Goal: Task Accomplishment & Management: Complete application form

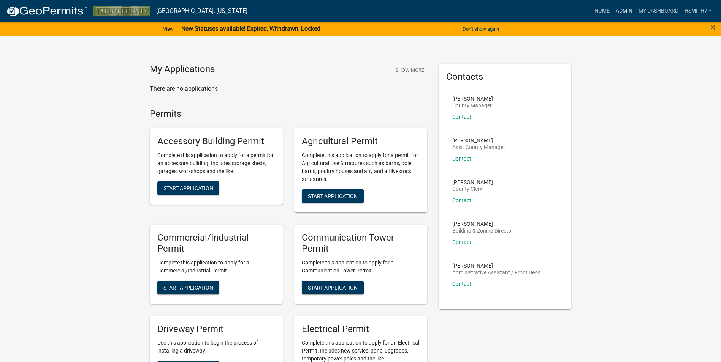
click at [624, 15] on link "Admin" at bounding box center [623, 11] width 23 height 14
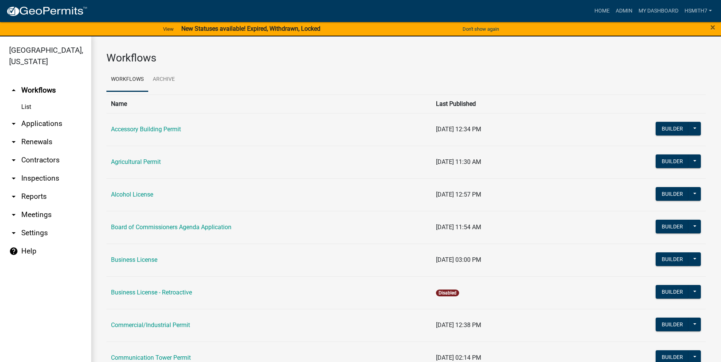
click at [26, 122] on link "arrow_drop_down Applications" at bounding box center [45, 124] width 91 height 18
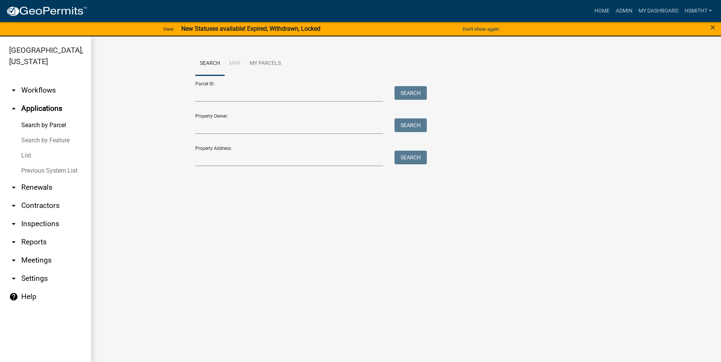
click at [30, 153] on link "List" at bounding box center [45, 155] width 91 height 15
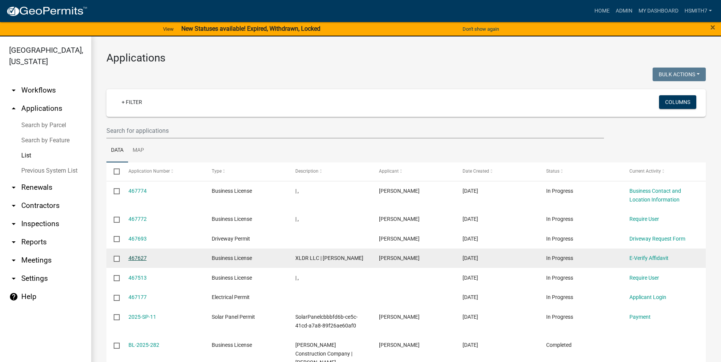
click at [143, 259] on link "467627" at bounding box center [137, 258] width 18 height 6
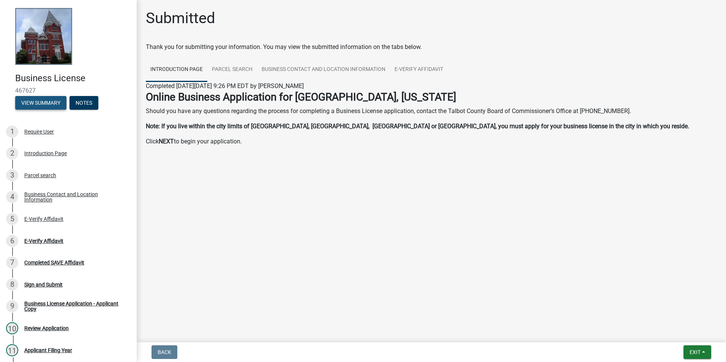
click at [32, 96] on button "View Summary" at bounding box center [40, 103] width 51 height 14
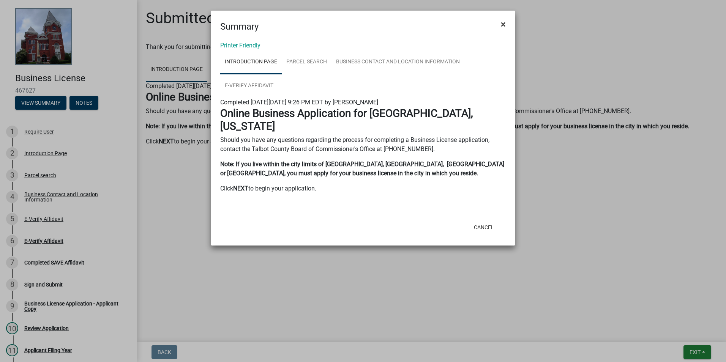
click at [500, 24] on button "×" at bounding box center [503, 24] width 17 height 21
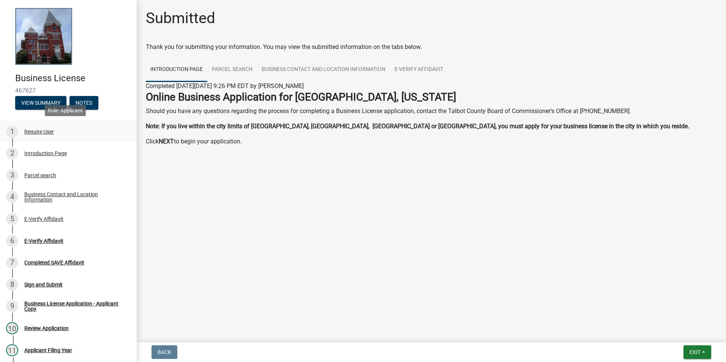
click at [62, 138] on link "1 Require User" at bounding box center [68, 132] width 137 height 22
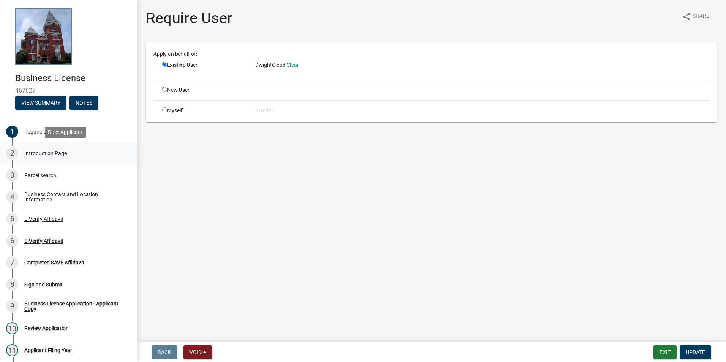
drag, startPoint x: 54, startPoint y: 150, endPoint x: 50, endPoint y: 154, distance: 5.6
click at [53, 153] on div "Introduction Page" at bounding box center [45, 153] width 43 height 5
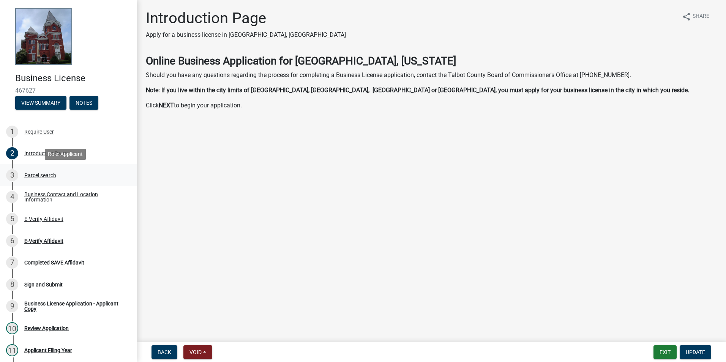
click at [54, 179] on div "3 Parcel search" at bounding box center [65, 175] width 119 height 12
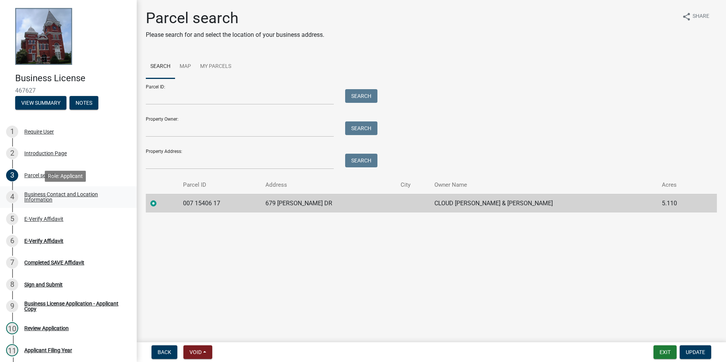
click at [46, 193] on div "Business Contact and Location Information" at bounding box center [74, 197] width 100 height 11
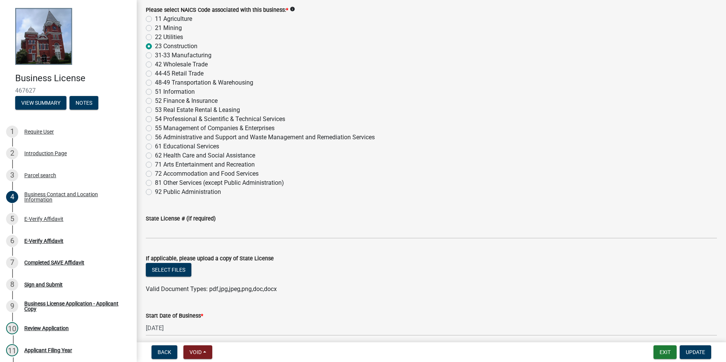
scroll to position [734, 0]
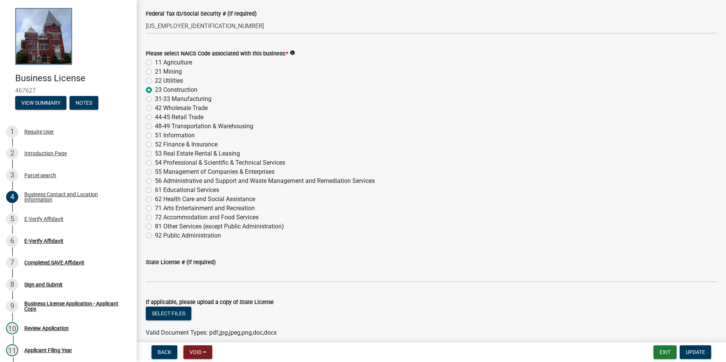
click at [201, 225] on label "81 Other Services (except Public Administration)" at bounding box center [219, 226] width 129 height 9
click at [160, 225] on input "81 Other Services (except Public Administration)" at bounding box center [157, 224] width 5 height 5
radio input "true"
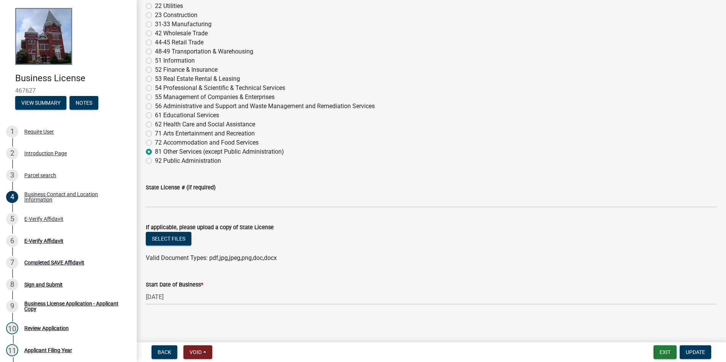
scroll to position [810, 0]
click at [47, 230] on link "6 E-Verify Affidavit" at bounding box center [68, 241] width 137 height 22
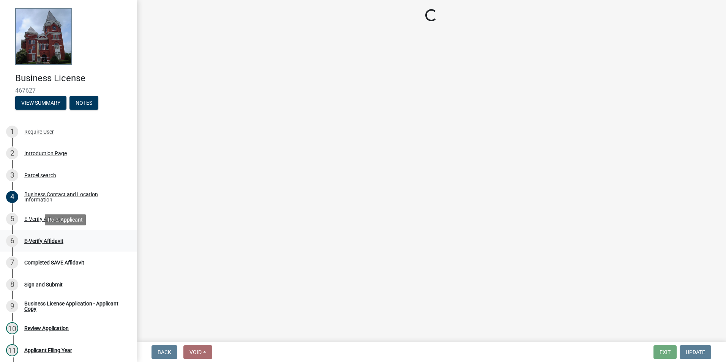
scroll to position [0, 0]
click at [41, 221] on div "E-Verify Affidavit" at bounding box center [43, 219] width 39 height 5
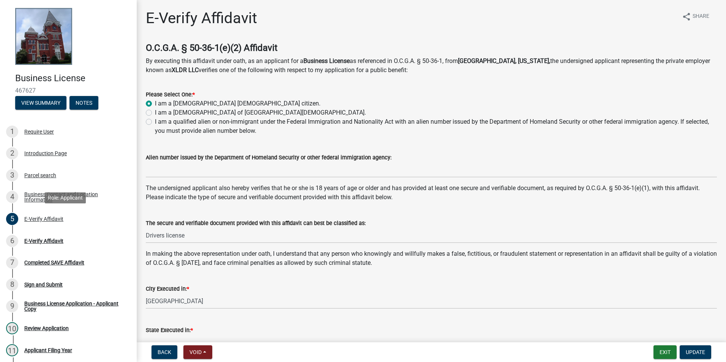
click at [46, 219] on div "E-Verify Affidavit" at bounding box center [43, 219] width 39 height 5
click at [43, 201] on div "Business Contact and Location Information" at bounding box center [74, 197] width 100 height 11
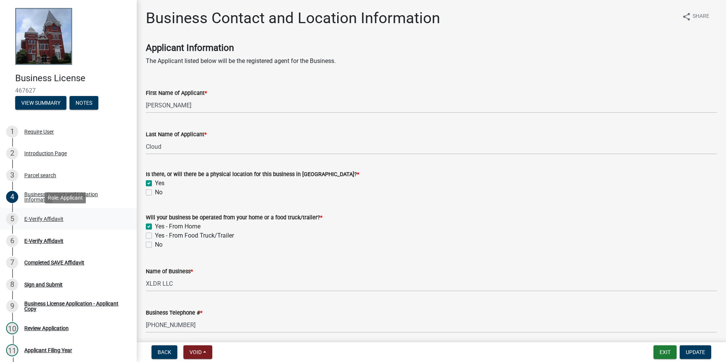
click at [49, 219] on div "E-Verify Affidavit" at bounding box center [43, 219] width 39 height 5
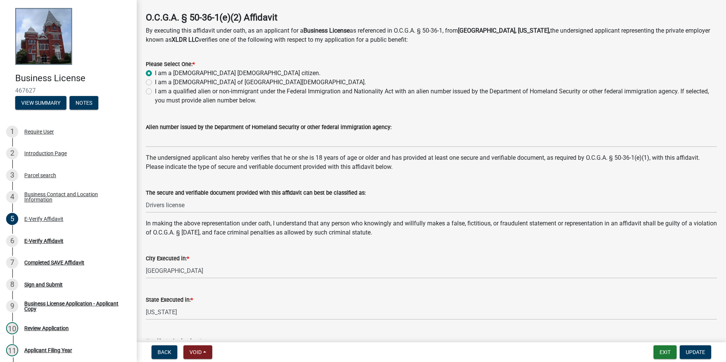
scroll to position [76, 0]
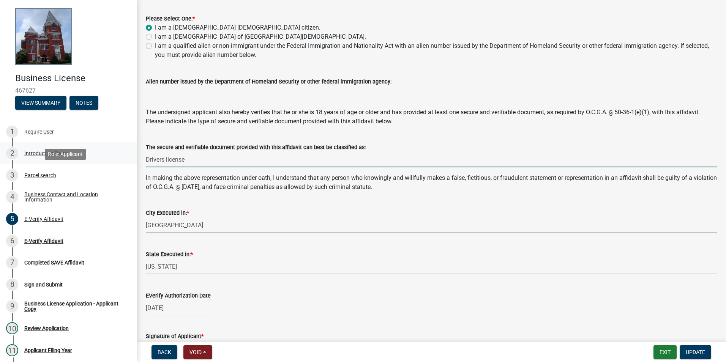
drag, startPoint x: 208, startPoint y: 164, endPoint x: 92, endPoint y: 159, distance: 116.0
click at [93, 159] on div "Business License 467627 View Summary Notes 1 Require User 2 Introduction Page 3…" at bounding box center [363, 181] width 726 height 362
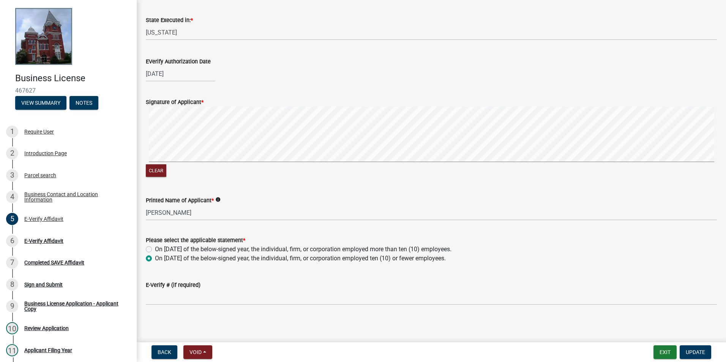
scroll to position [312, 0]
click at [38, 239] on div "E-Verify Affidavit" at bounding box center [43, 241] width 39 height 5
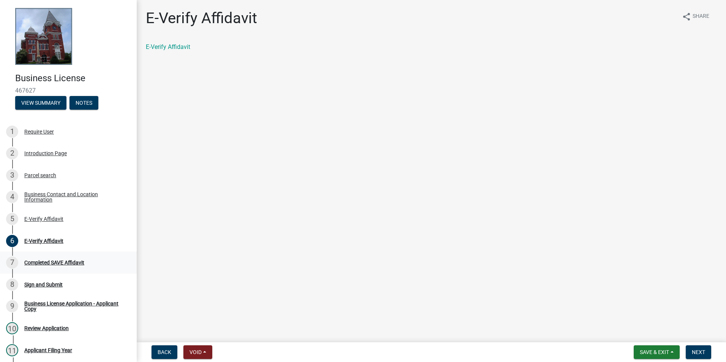
drag, startPoint x: 38, startPoint y: 238, endPoint x: 45, endPoint y: 260, distance: 23.3
click at [45, 260] on div "Completed SAVE Affidavit" at bounding box center [54, 262] width 60 height 5
click at [43, 258] on div "7 Completed SAVE Affidavit" at bounding box center [65, 263] width 119 height 12
drag, startPoint x: 43, startPoint y: 258, endPoint x: 45, endPoint y: 263, distance: 4.8
click at [45, 263] on div "Completed SAVE Affidavit" at bounding box center [54, 262] width 60 height 5
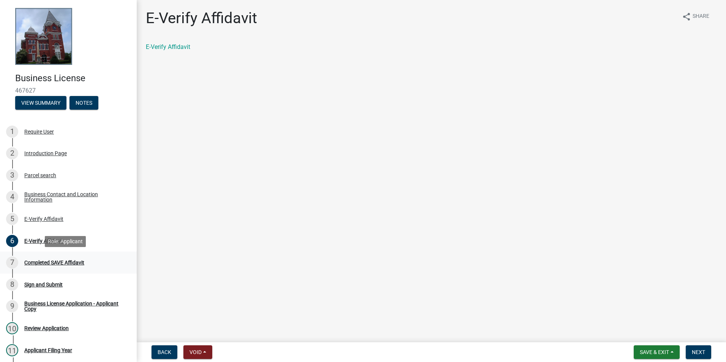
click at [81, 270] on link "7 Completed SAVE Affidavit" at bounding box center [68, 263] width 137 height 22
click at [695, 352] on span "Next" at bounding box center [698, 353] width 13 height 6
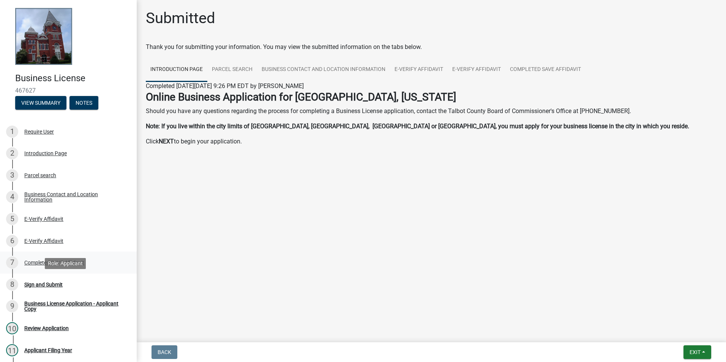
click at [44, 274] on link "7 Completed SAVE Affidavit" at bounding box center [68, 263] width 137 height 22
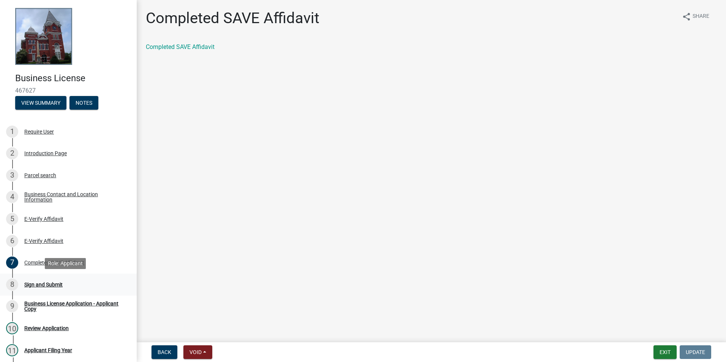
click at [46, 289] on div "8 Sign and Submit" at bounding box center [65, 285] width 119 height 12
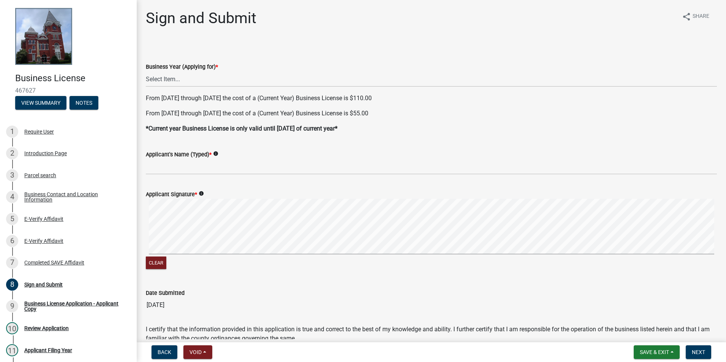
click at [132, 267] on div "Business License 467627 View Summary Notes 1 Require User 2 Introduction Page 3…" at bounding box center [363, 181] width 726 height 362
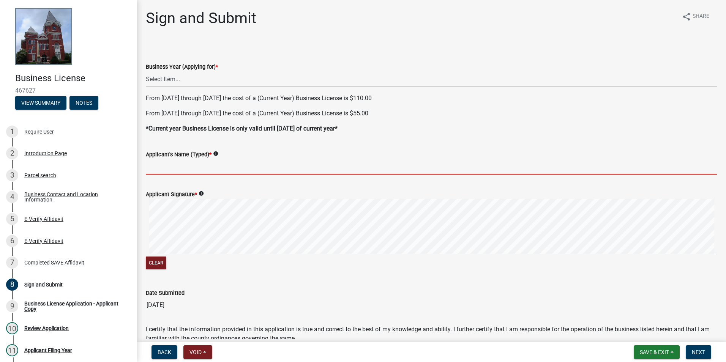
click at [195, 171] on input "Applicant's Name (Typed) *" at bounding box center [431, 167] width 571 height 16
click at [229, 74] on select "Select Item... Current Year (2025) Next Year (2026)" at bounding box center [431, 79] width 571 height 16
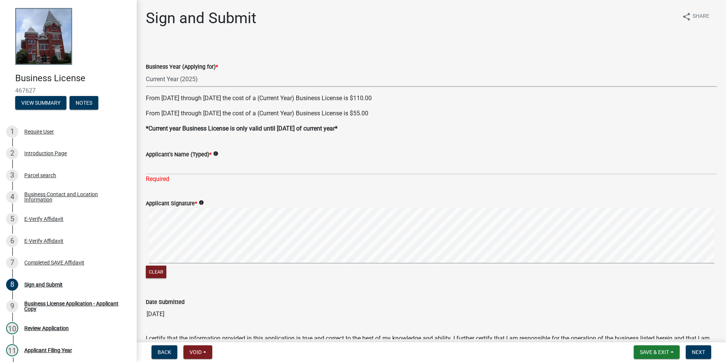
click at [146, 71] on select "Select Item... Current Year (2025) Next Year (2026)" at bounding box center [431, 79] width 571 height 16
select select "bbd09d05-3372-4012-b29e-9028ab9cb95e"
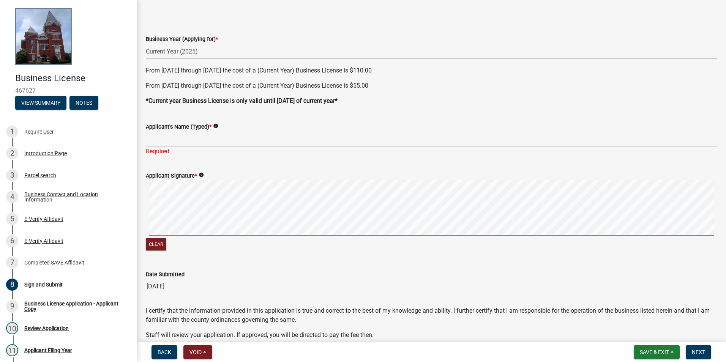
scroll to position [64, 0]
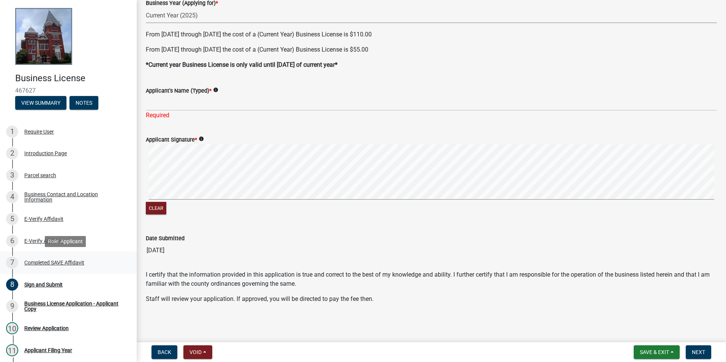
click at [40, 260] on div "Completed SAVE Affidavit" at bounding box center [54, 262] width 60 height 5
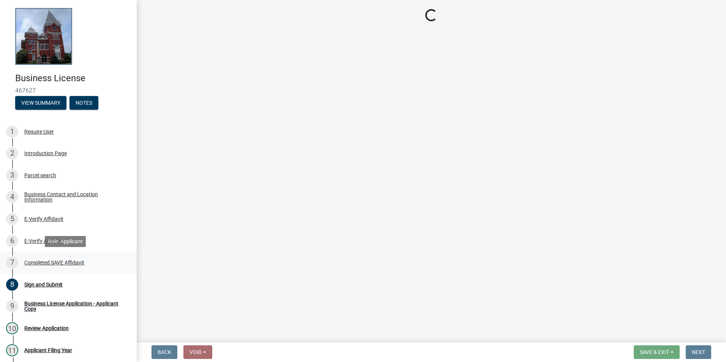
scroll to position [0, 0]
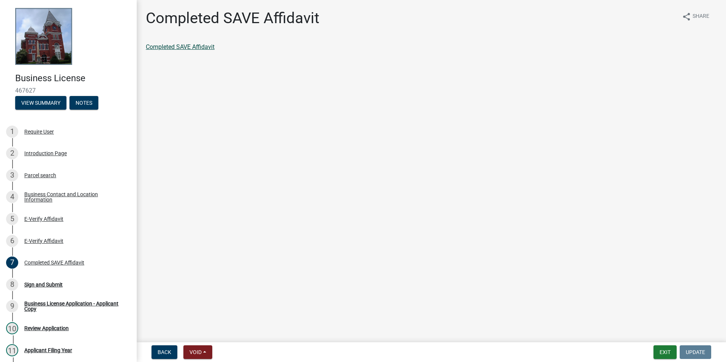
click at [178, 45] on link "Completed SAVE Affidavit" at bounding box center [180, 46] width 69 height 7
drag, startPoint x: 22, startPoint y: 279, endPoint x: 36, endPoint y: 280, distance: 13.7
click at [22, 279] on div "8 Sign and Submit" at bounding box center [65, 285] width 119 height 12
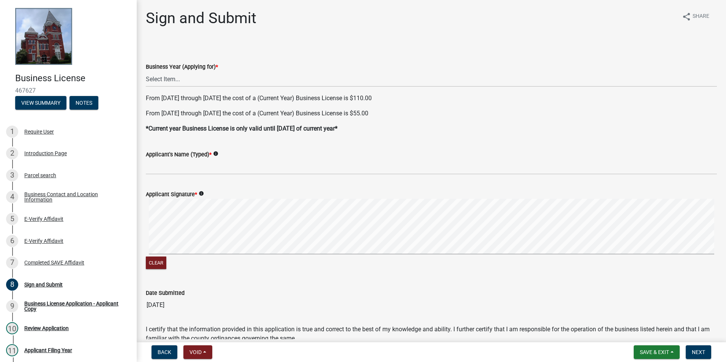
click at [204, 156] on label "Applicant's Name (Typed) *" at bounding box center [179, 154] width 66 height 5
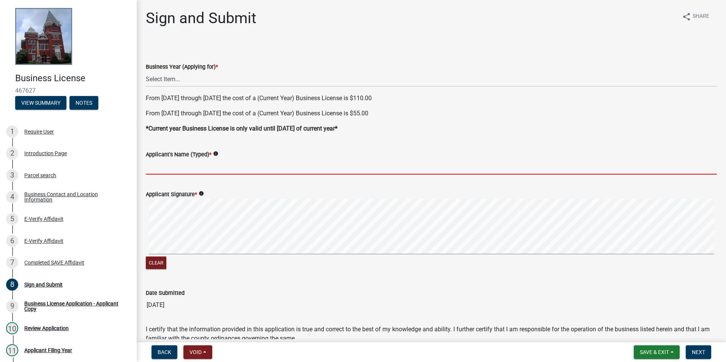
click at [204, 159] on input "Applicant's Name (Typed) *" at bounding box center [431, 167] width 571 height 16
paste input "[PERSON_NAME]"
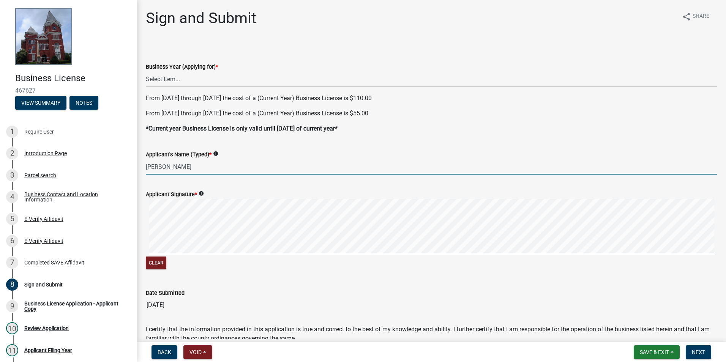
click at [163, 261] on div "Clear" at bounding box center [431, 235] width 571 height 72
click at [201, 264] on div "Clear" at bounding box center [431, 235] width 571 height 72
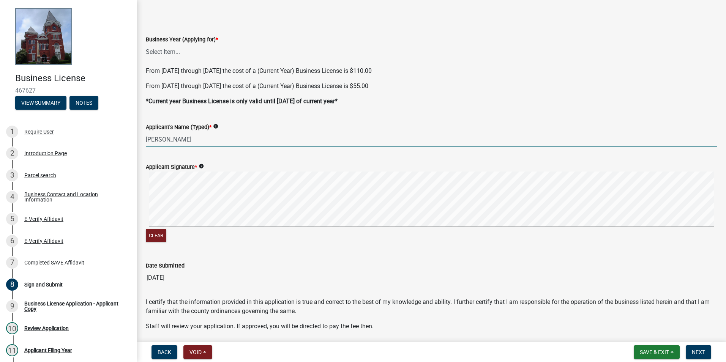
scroll to position [55, 0]
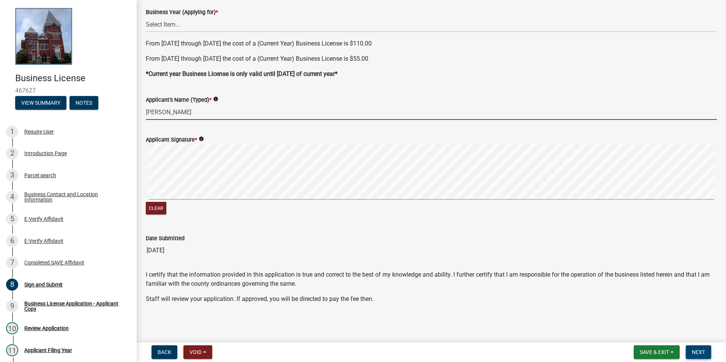
type input "[PERSON_NAME]"
click at [699, 347] on button "Next" at bounding box center [698, 353] width 25 height 14
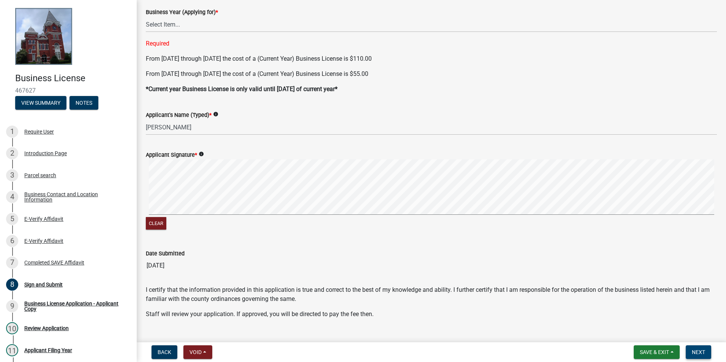
scroll to position [0, 0]
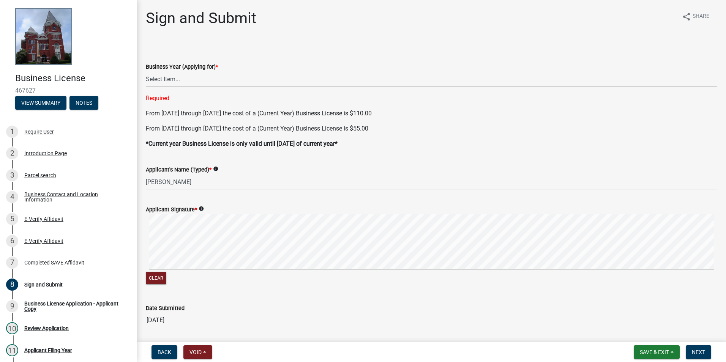
click at [176, 70] on div "Business Year (Applying for) *" at bounding box center [431, 66] width 571 height 9
drag, startPoint x: 180, startPoint y: 79, endPoint x: 174, endPoint y: 76, distance: 5.9
click at [174, 76] on select "Select Item... Current Year (2025) Next Year (2026)" at bounding box center [431, 79] width 571 height 16
click at [146, 71] on select "Select Item... Current Year (2025) Next Year (2026)" at bounding box center [431, 79] width 571 height 16
select select "bbd09d05-3372-4012-b29e-9028ab9cb95e"
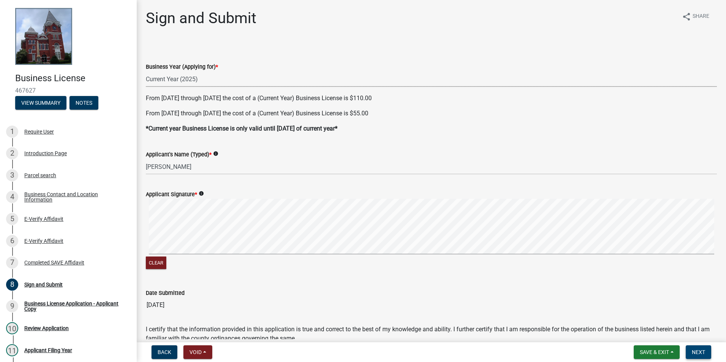
click at [704, 351] on span "Next" at bounding box center [698, 353] width 13 height 6
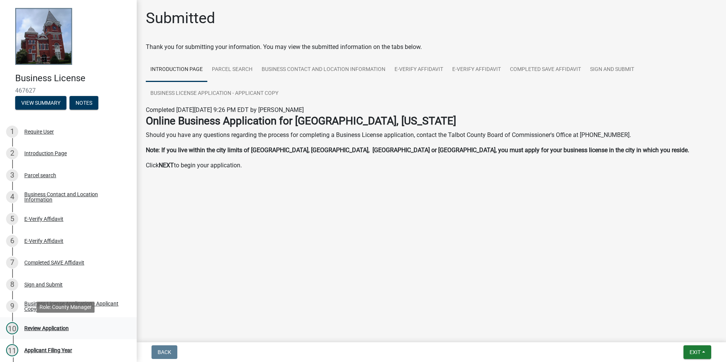
click at [70, 331] on div "10 Review Application" at bounding box center [65, 329] width 119 height 12
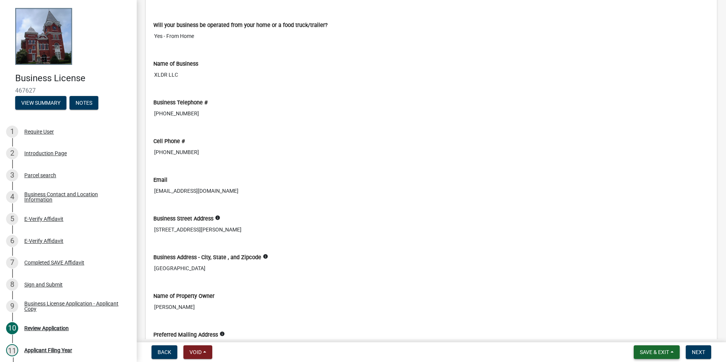
click at [670, 354] on button "Save & Exit" at bounding box center [657, 353] width 46 height 14
click at [649, 332] on button "Save & Exit" at bounding box center [649, 333] width 61 height 18
